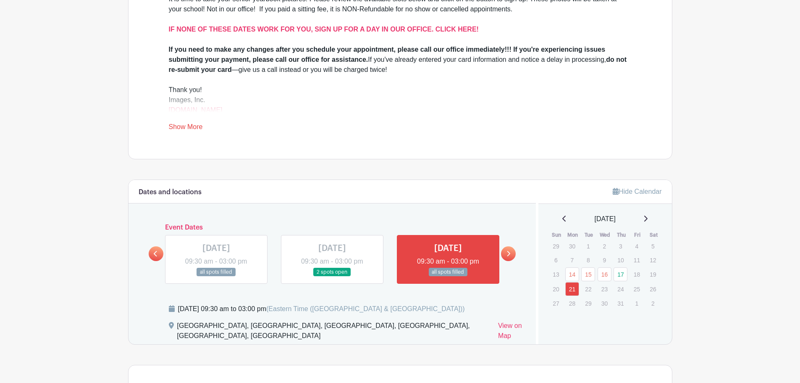
scroll to position [294, 0]
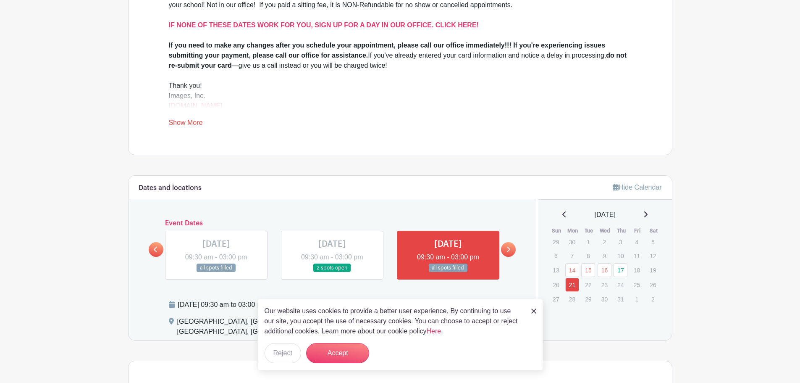
click at [535, 312] on img at bounding box center [533, 310] width 5 height 5
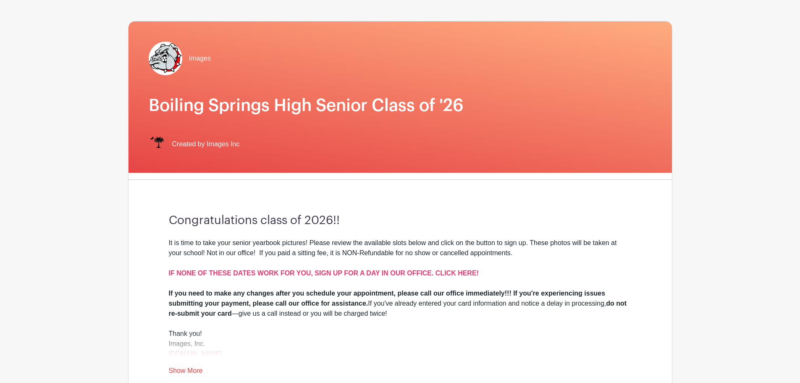
scroll to position [0, 0]
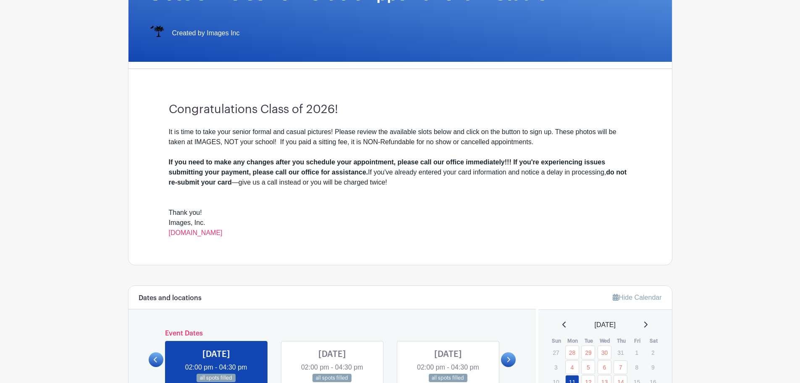
scroll to position [252, 0]
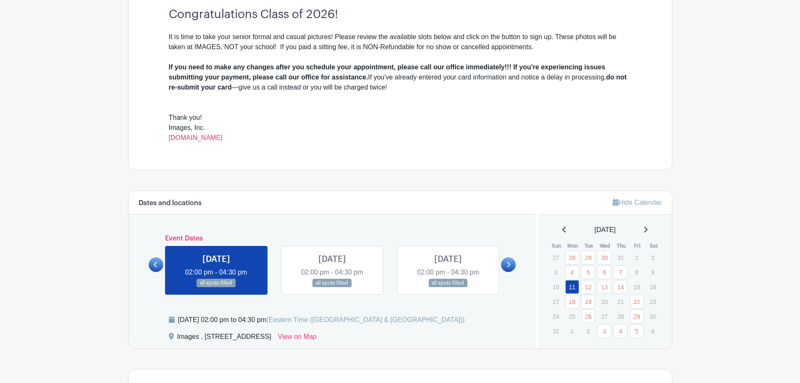
click at [512, 266] on link at bounding box center [508, 264] width 15 height 15
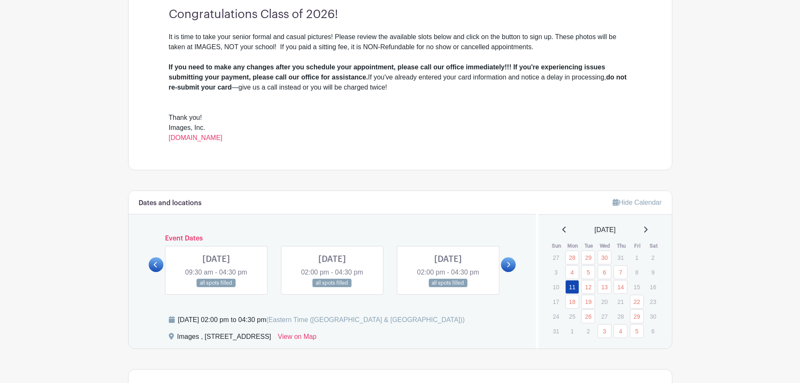
click at [508, 268] on link at bounding box center [508, 264] width 15 height 15
click at [332, 287] on link at bounding box center [332, 287] width 0 height 0
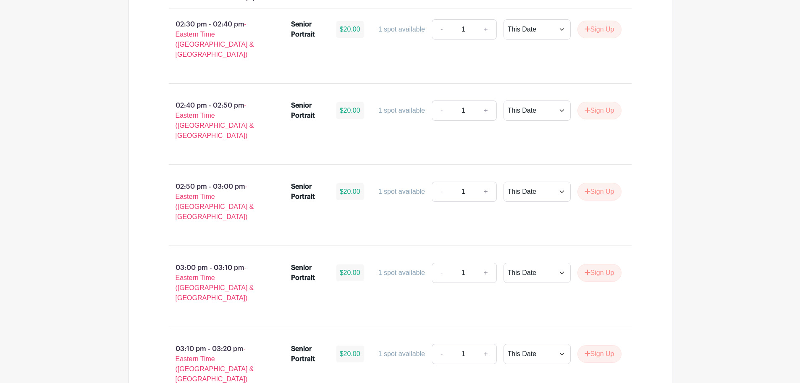
scroll to position [672, 0]
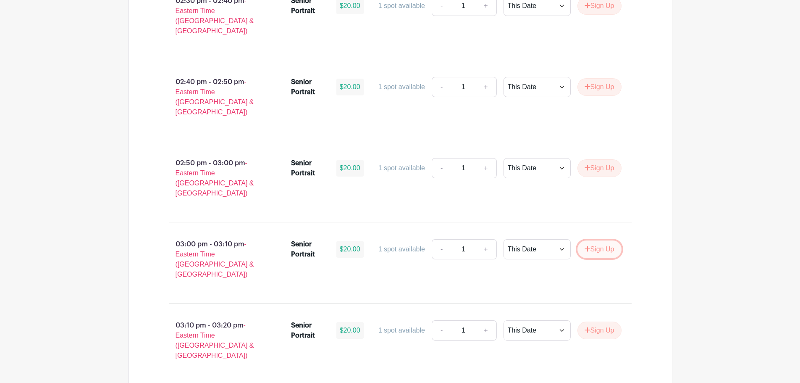
click at [610, 240] on button "Sign Up" at bounding box center [599, 249] width 44 height 18
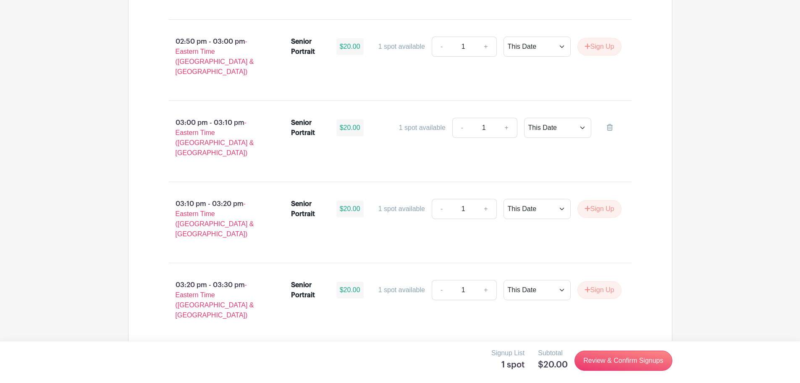
scroll to position [798, 0]
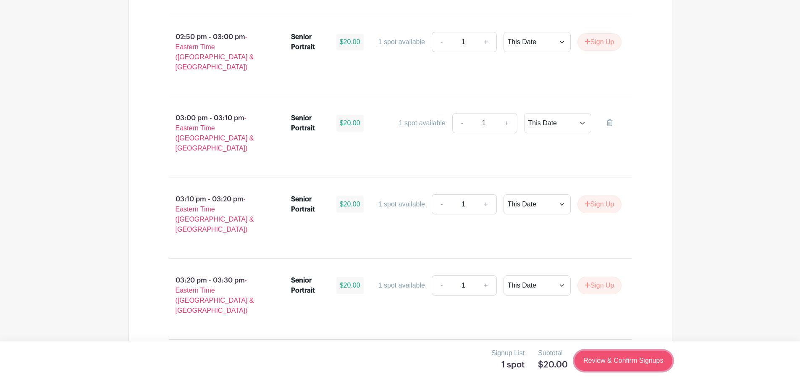
click at [626, 364] on link "Review & Confirm Signups" at bounding box center [623, 360] width 97 height 20
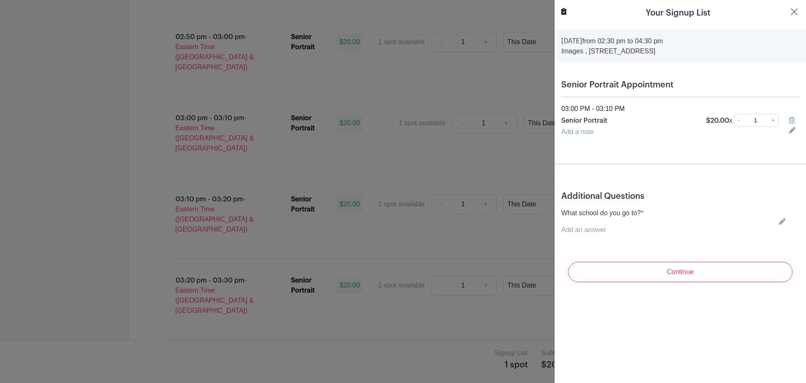
click at [634, 204] on div "Additional Questions What school do you go to? * Add an answer Choose your answ…" at bounding box center [681, 216] width 252 height 64
click at [632, 210] on p "What school do you go to? *" at bounding box center [603, 213] width 82 height 10
click at [613, 226] on p "Add an answer" at bounding box center [603, 230] width 82 height 10
click at [784, 219] on div "What school do you go to? * Add an answer Choose your answer [GEOGRAPHIC_DATA] …" at bounding box center [681, 221] width 238 height 27
click at [779, 220] on icon at bounding box center [782, 221] width 7 height 7
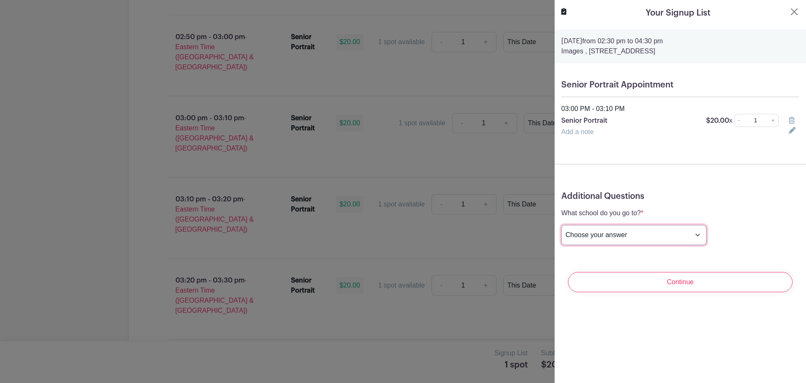
click at [632, 233] on select "Choose your answer [GEOGRAPHIC_DATA] High [PERSON_NAME] High [PERSON_NAME] High…" at bounding box center [634, 235] width 145 height 20
select select "3936"
click at [562, 225] on select "Choose your answer [GEOGRAPHIC_DATA] High [PERSON_NAME] High [PERSON_NAME] High…" at bounding box center [634, 235] width 145 height 20
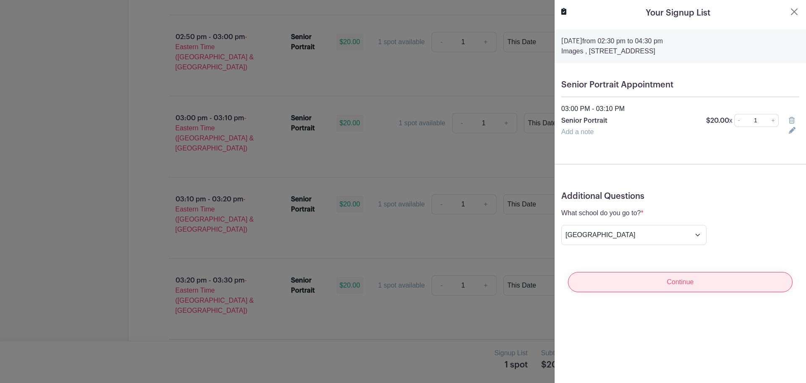
click at [713, 277] on input "Continue" at bounding box center [680, 282] width 225 height 20
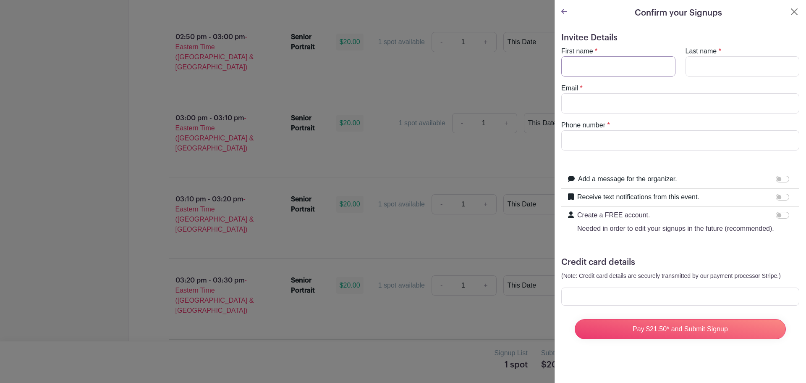
click at [585, 69] on input "First name" at bounding box center [619, 66] width 114 height 20
type input "[PERSON_NAME]"
type input "s"
click at [792, 11] on button "Close" at bounding box center [795, 12] width 10 height 10
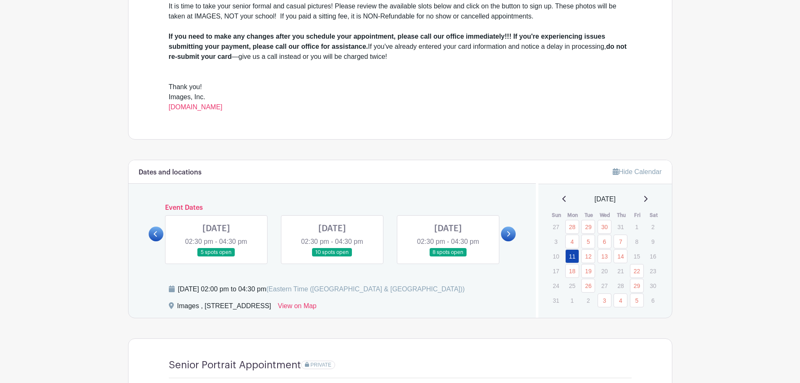
scroll to position [252, 0]
